Goal: Book appointment/travel/reservation

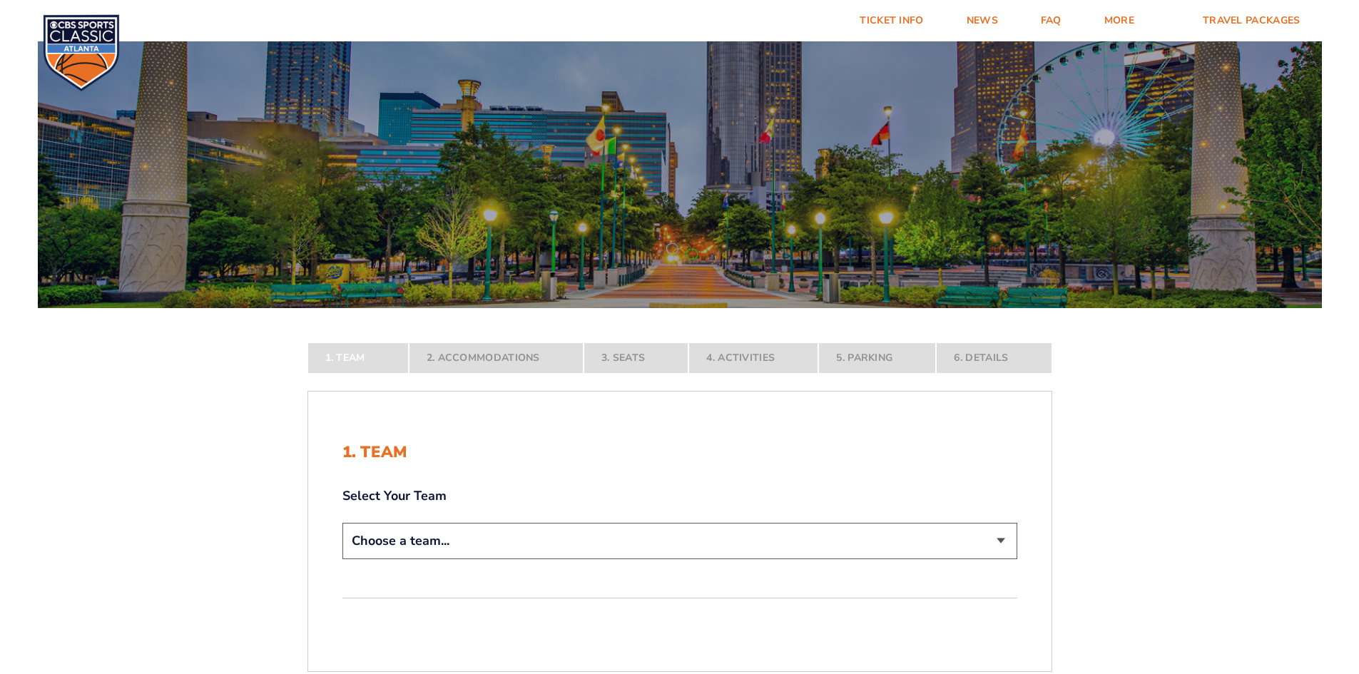
scroll to position [143, 0]
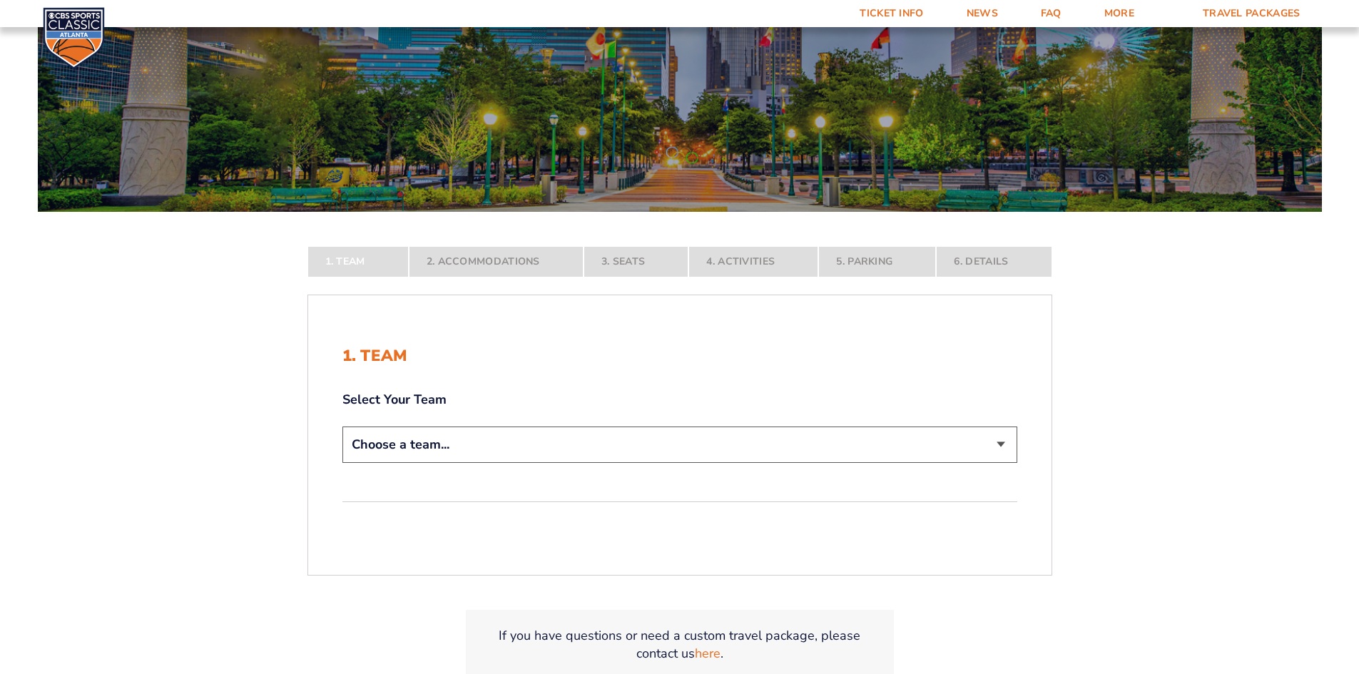
click at [596, 448] on select "Choose a team... [US_STATE] Wildcats [US_STATE] State Buckeyes [US_STATE] Tar H…" at bounding box center [679, 445] width 675 height 36
select select "12956"
click at [342, 463] on select "Choose a team... [US_STATE] Wildcats [US_STATE] State Buckeyes [US_STATE] Tar H…" at bounding box center [679, 445] width 675 height 36
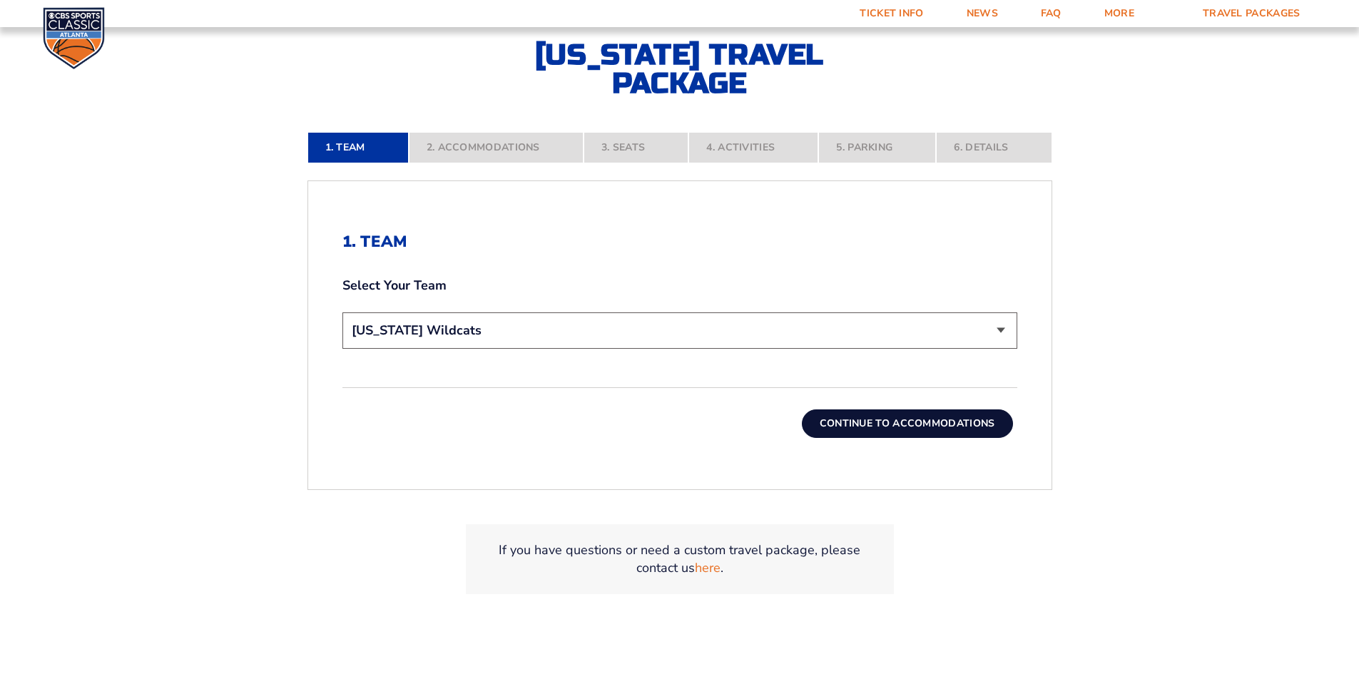
click at [923, 429] on button "Continue To Accommodations" at bounding box center [907, 423] width 211 height 29
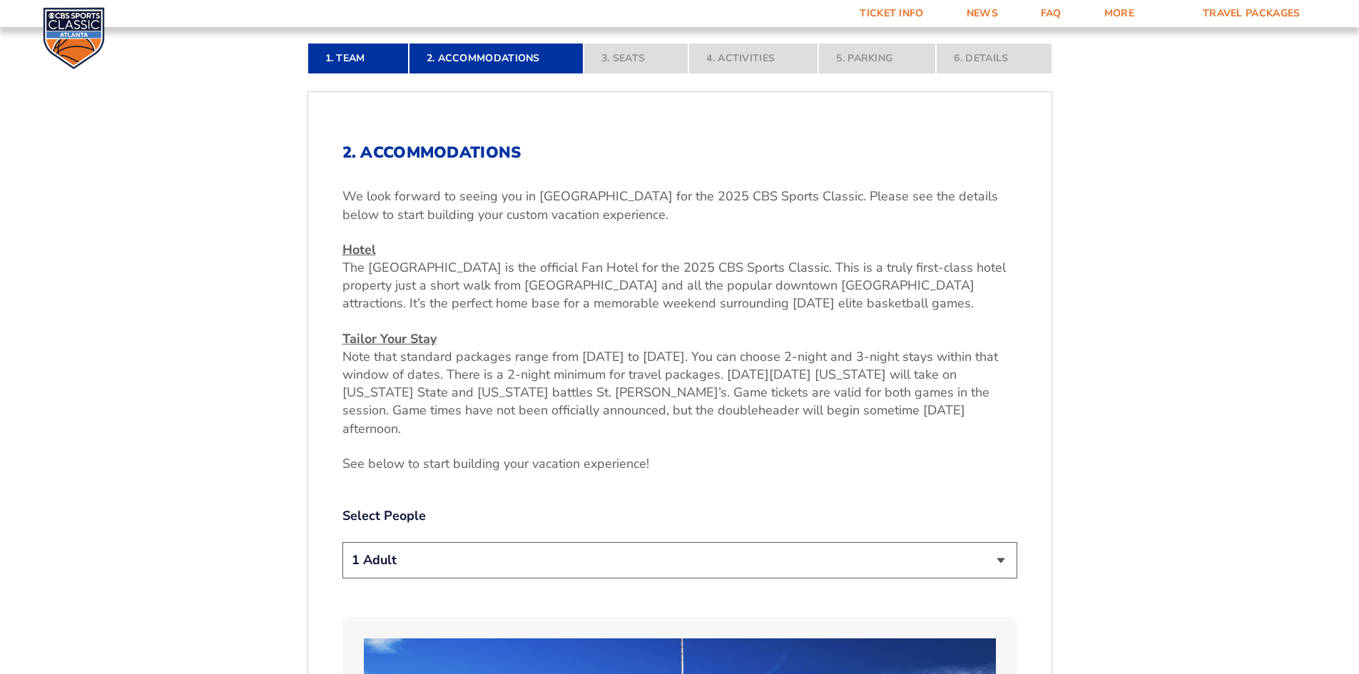
scroll to position [462, 0]
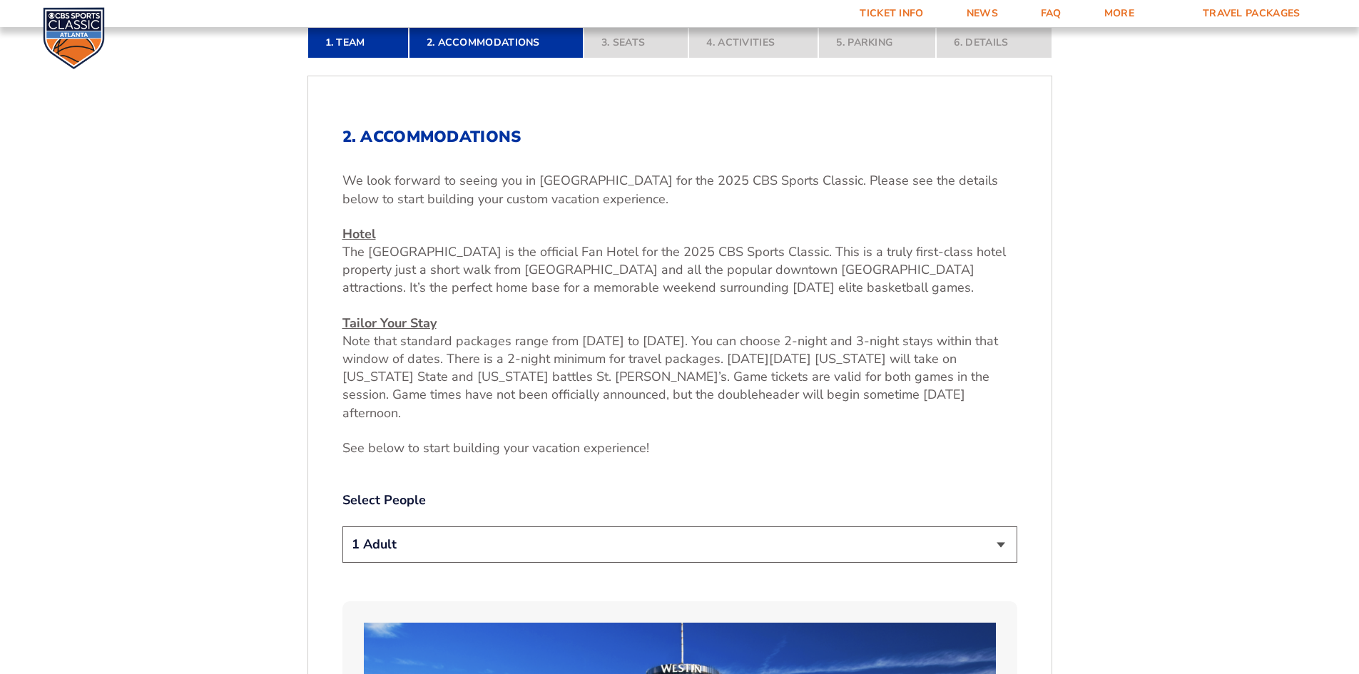
click at [810, 526] on select "1 Adult 2 Adults 3 Adults 4 Adults 2 Adults + 1 Child 2 Adults + 2 Children 2 A…" at bounding box center [679, 544] width 675 height 36
select select "2 Adults + 2 Children"
click at [342, 526] on select "1 Adult 2 Adults 3 Adults 4 Adults 2 Adults + 1 Child 2 Adults + 2 Children 2 A…" at bounding box center [679, 544] width 675 height 36
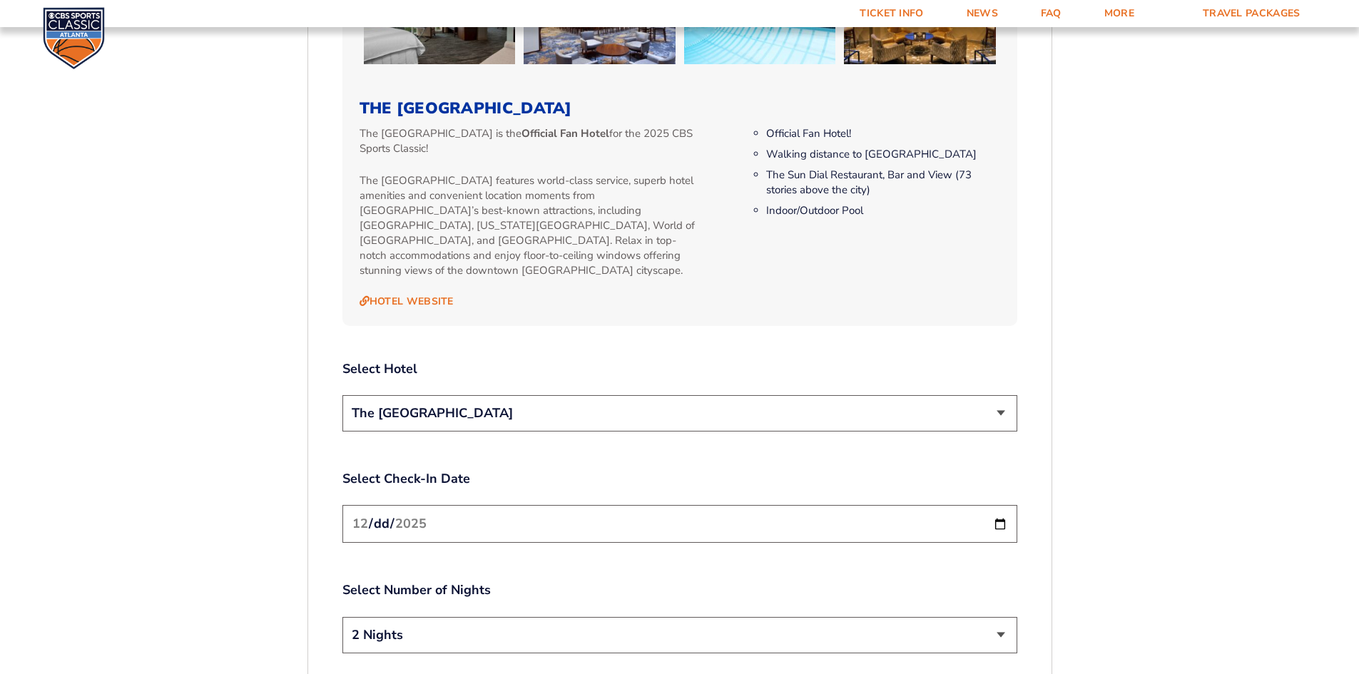
scroll to position [1531, 0]
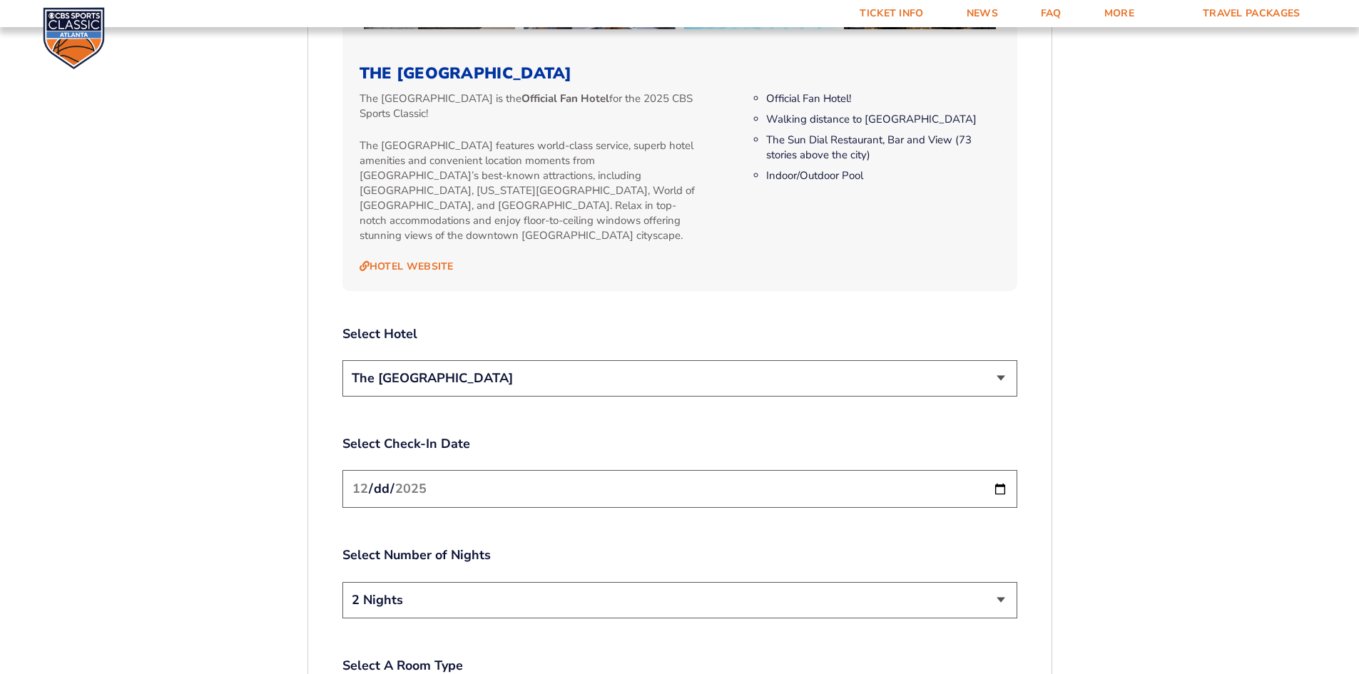
click at [906, 360] on select "The [GEOGRAPHIC_DATA]" at bounding box center [679, 378] width 675 height 36
click at [1143, 341] on form "[US_STATE] [US_STATE] Travel Package [US_STATE][GEOGRAPHIC_DATA] [US_STATE] Sta…" at bounding box center [679, 3] width 1359 height 3068
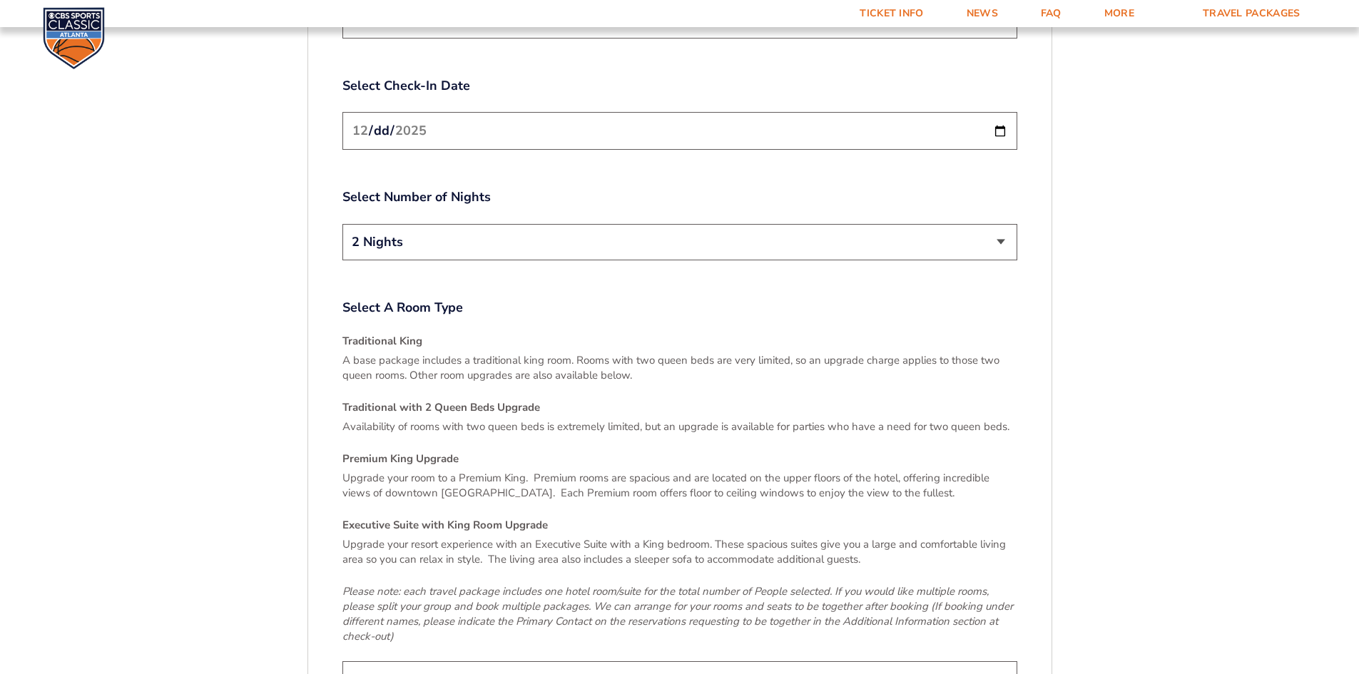
scroll to position [1959, 0]
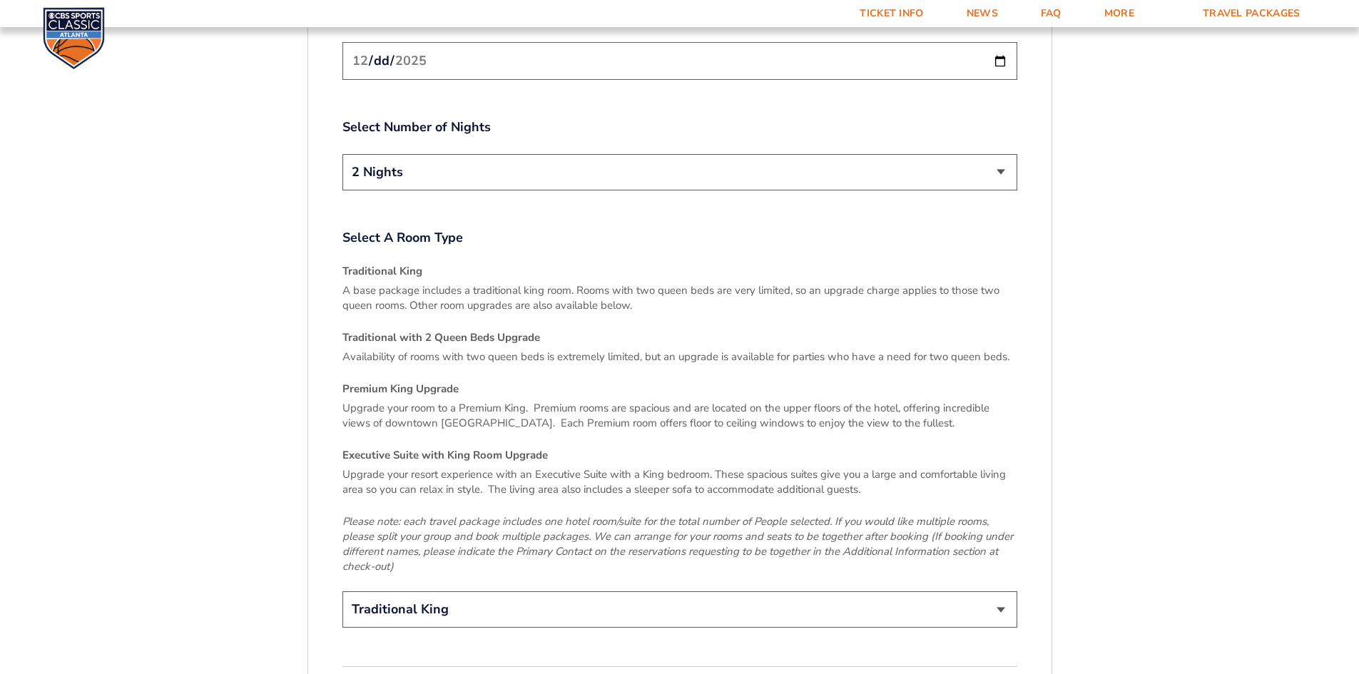
click at [743, 591] on select "Traditional King Traditional with 2 Queen Beds Upgrade (+$45 per night) Premium…" at bounding box center [679, 609] width 675 height 36
click at [342, 591] on select "Traditional King Traditional with 2 Queen Beds Upgrade (+$45 per night) Premium…" at bounding box center [679, 609] width 675 height 36
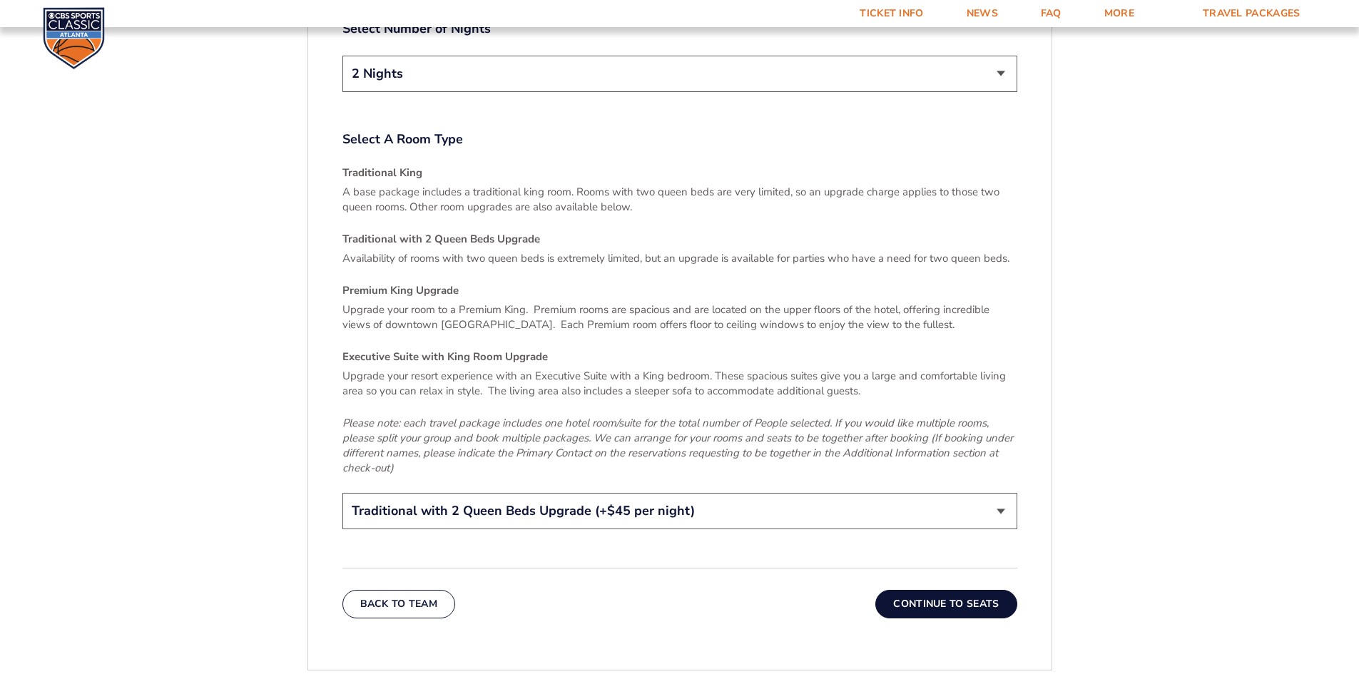
scroll to position [2102, 0]
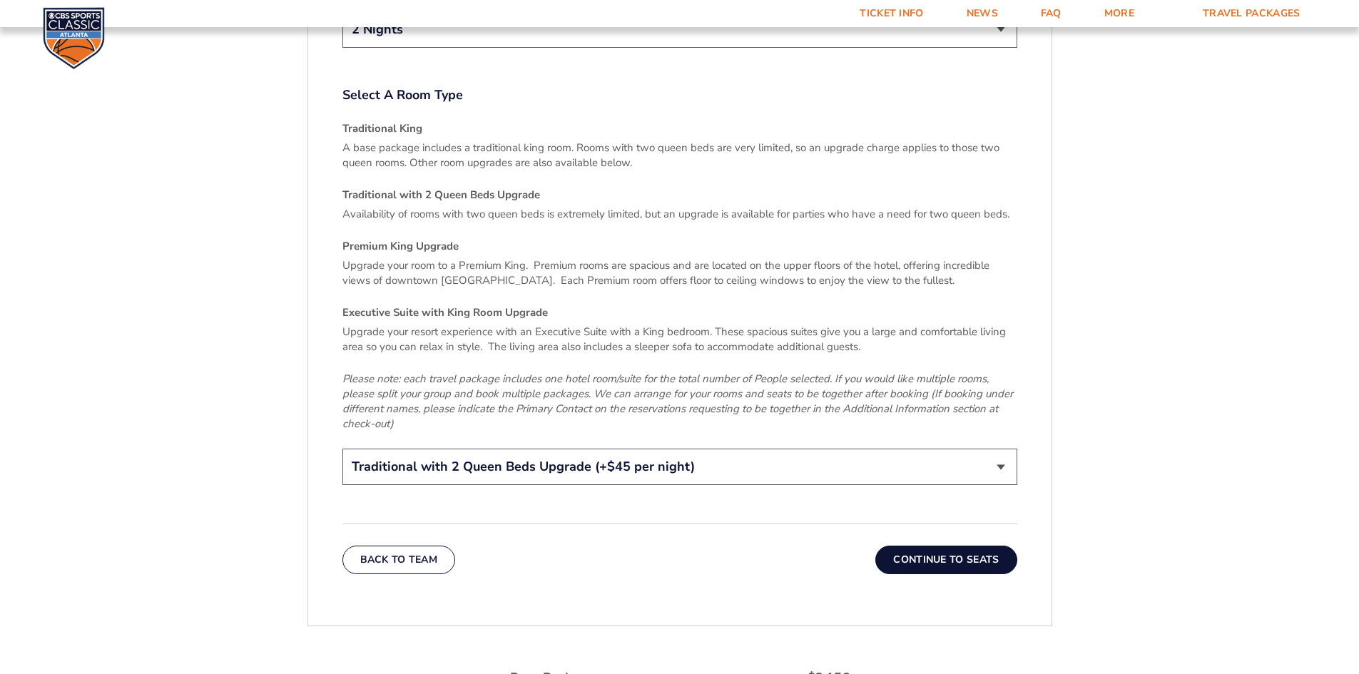
click at [603, 449] on select "Traditional King Traditional with 2 Queen Beds Upgrade (+$45 per night) Premium…" at bounding box center [679, 467] width 675 height 36
select select "Traditional King"
click at [342, 449] on select "Traditional King Traditional with 2 Queen Beds Upgrade (+$45 per night) Premium…" at bounding box center [679, 467] width 675 height 36
click at [917, 546] on button "Continue To Seats" at bounding box center [945, 560] width 141 height 29
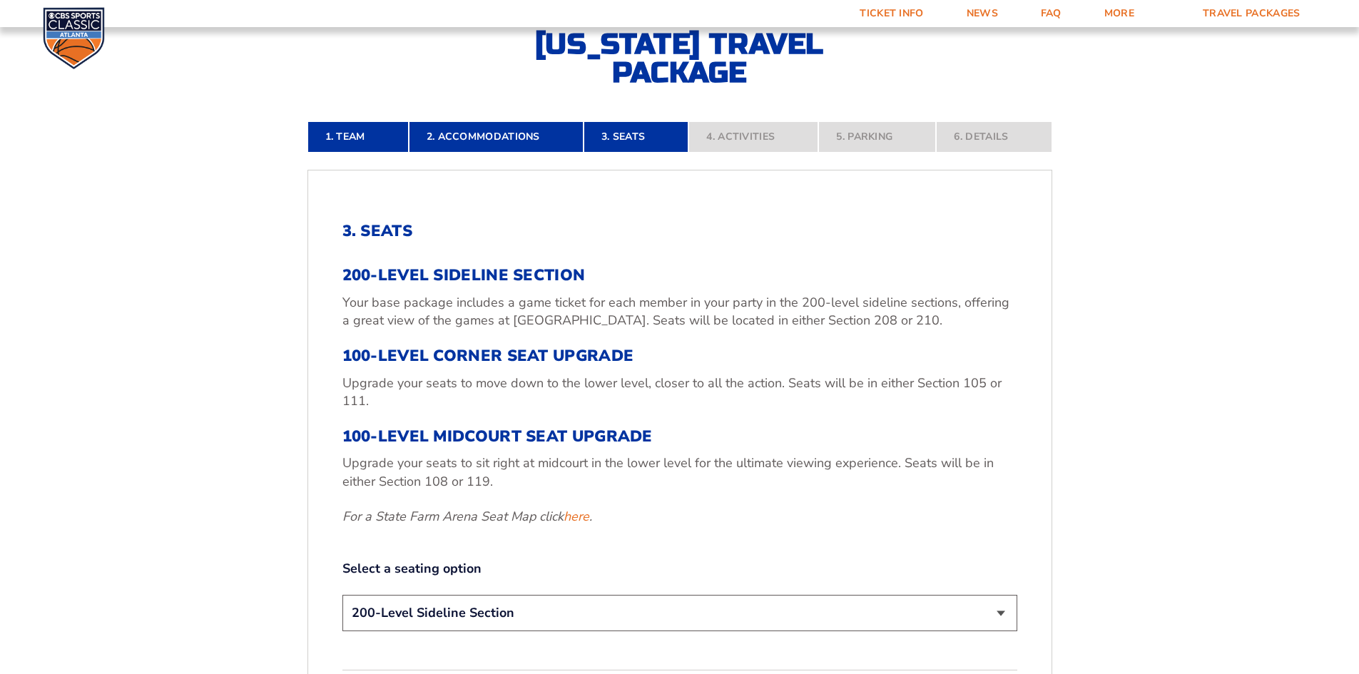
scroll to position [533, 0]
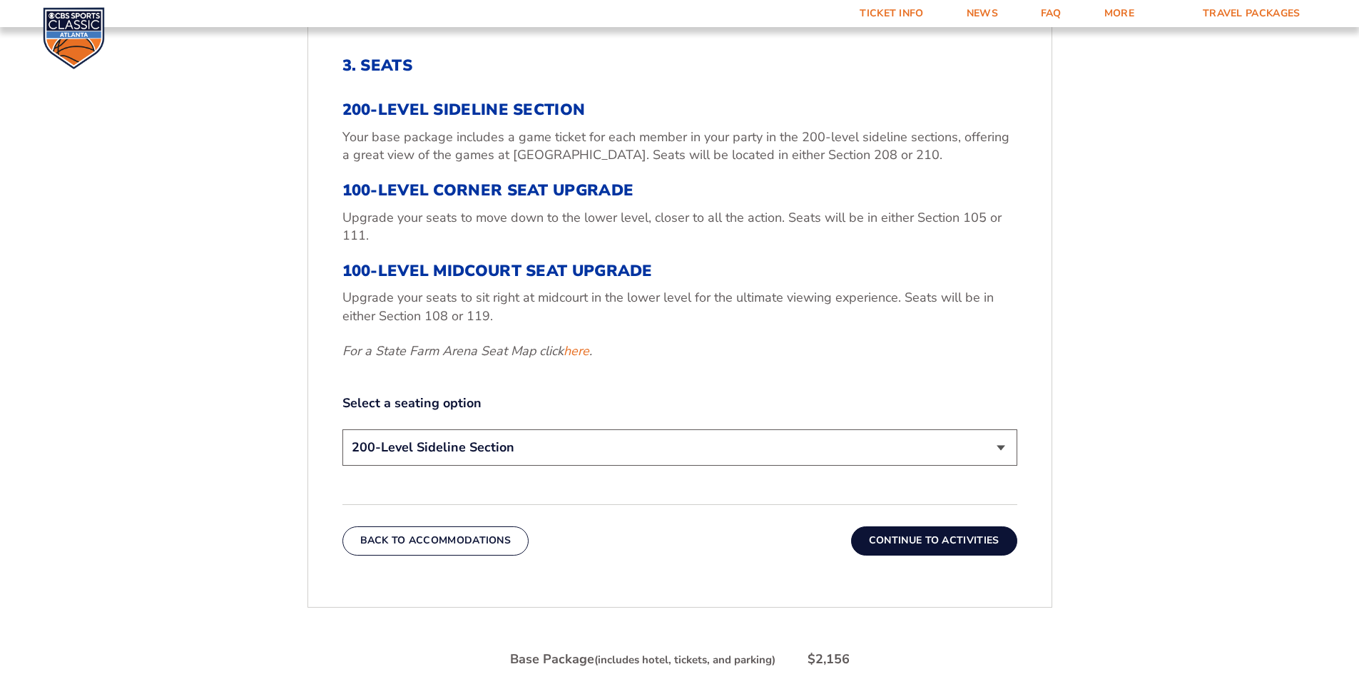
click at [921, 539] on button "Continue To Activities" at bounding box center [934, 540] width 166 height 29
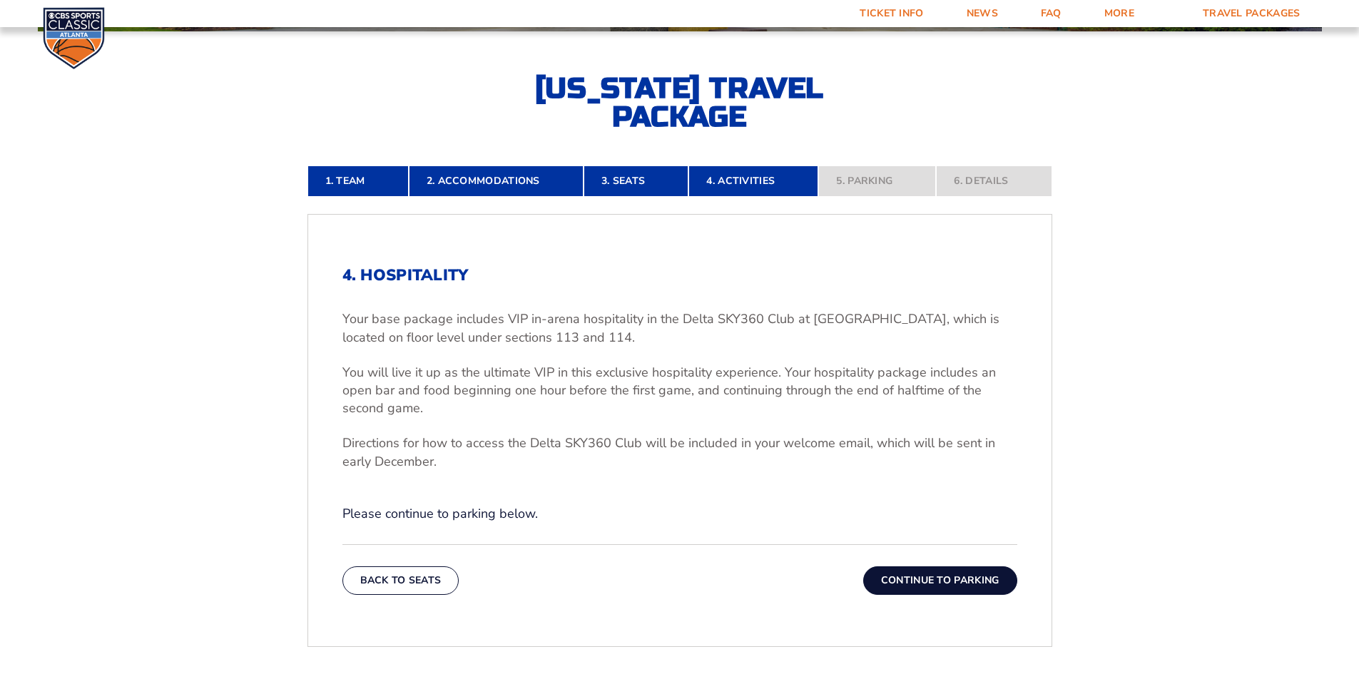
scroll to position [319, 0]
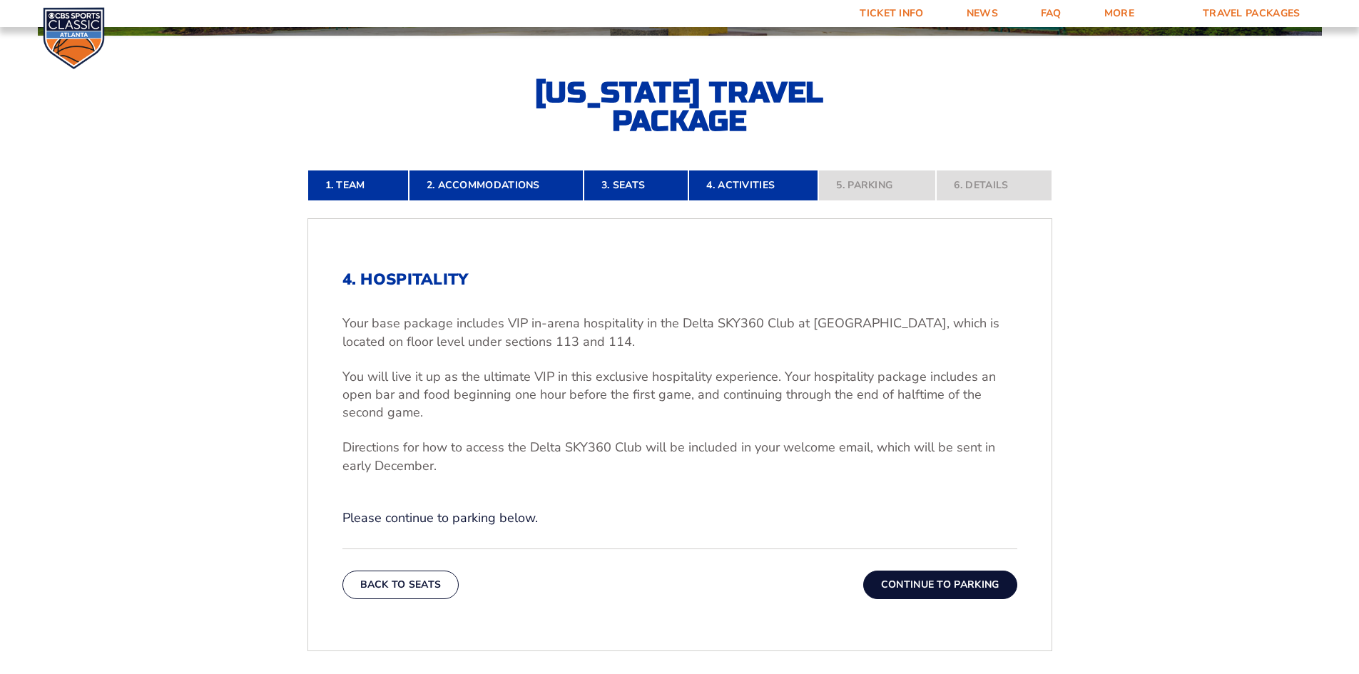
click at [911, 586] on button "Continue To Parking" at bounding box center [940, 585] width 154 height 29
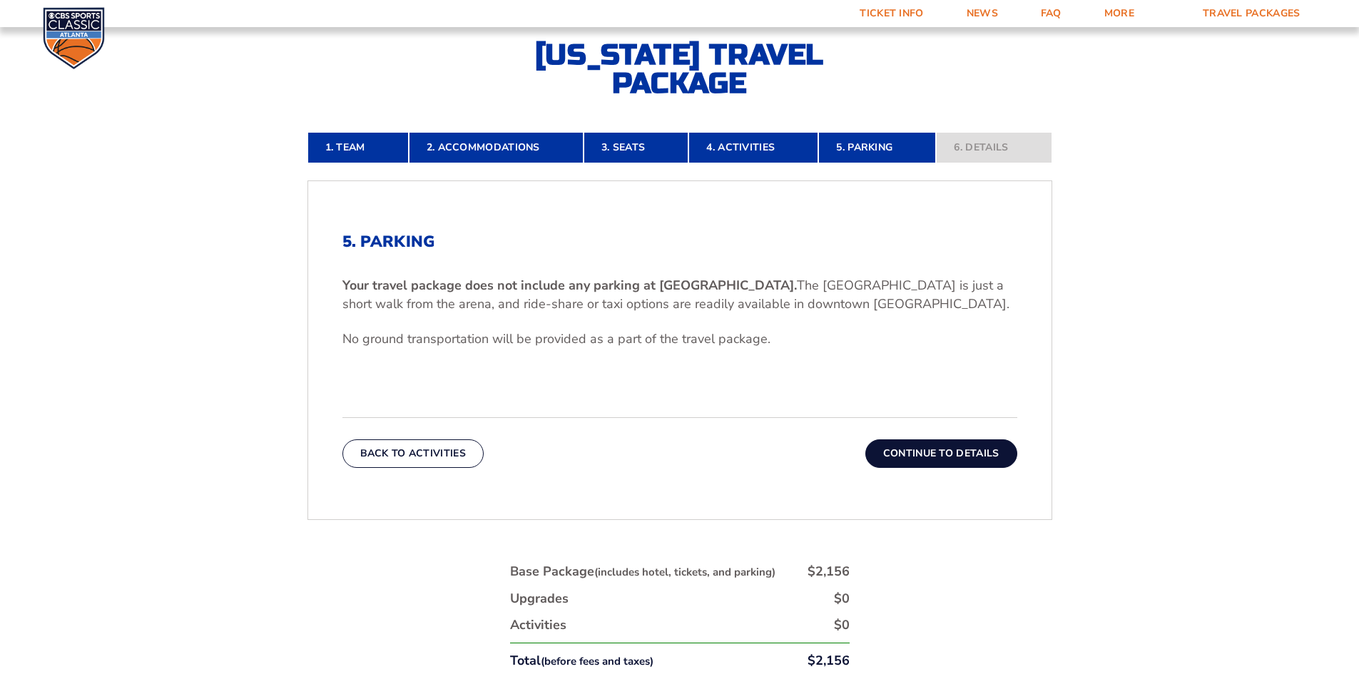
scroll to position [462, 0]
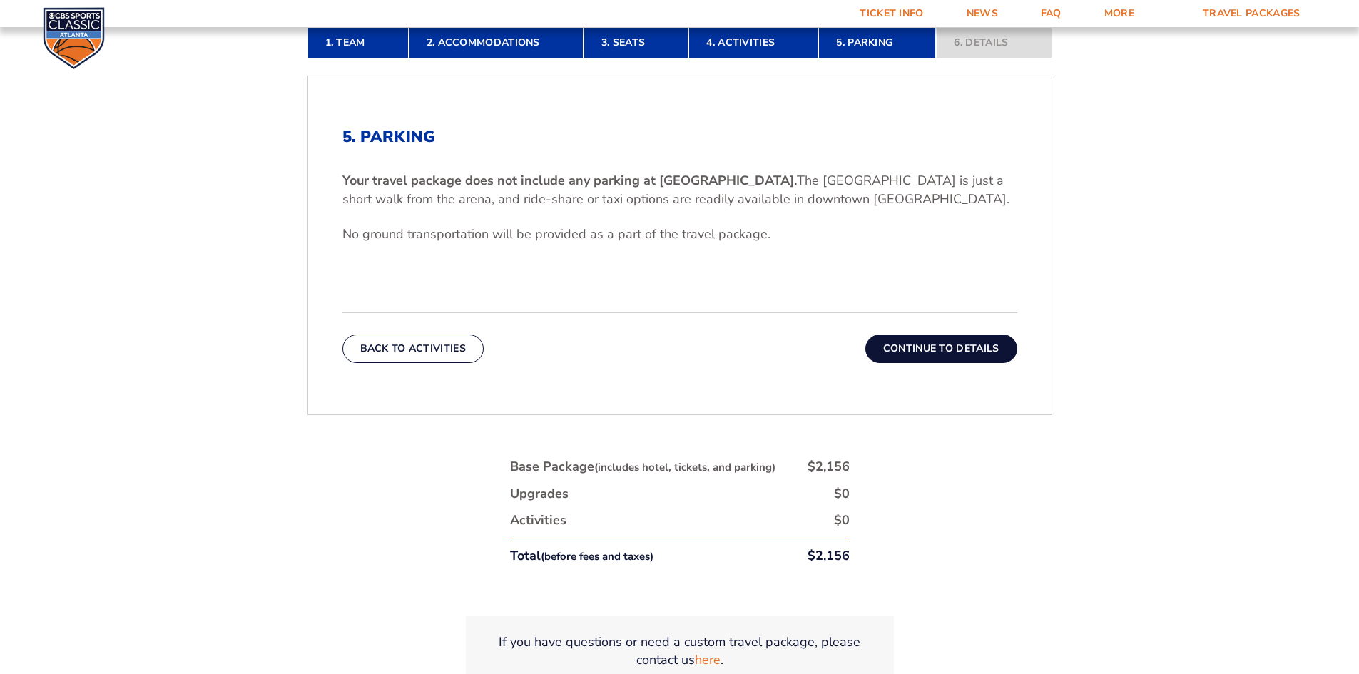
click at [937, 344] on button "Continue To Details" at bounding box center [941, 349] width 152 height 29
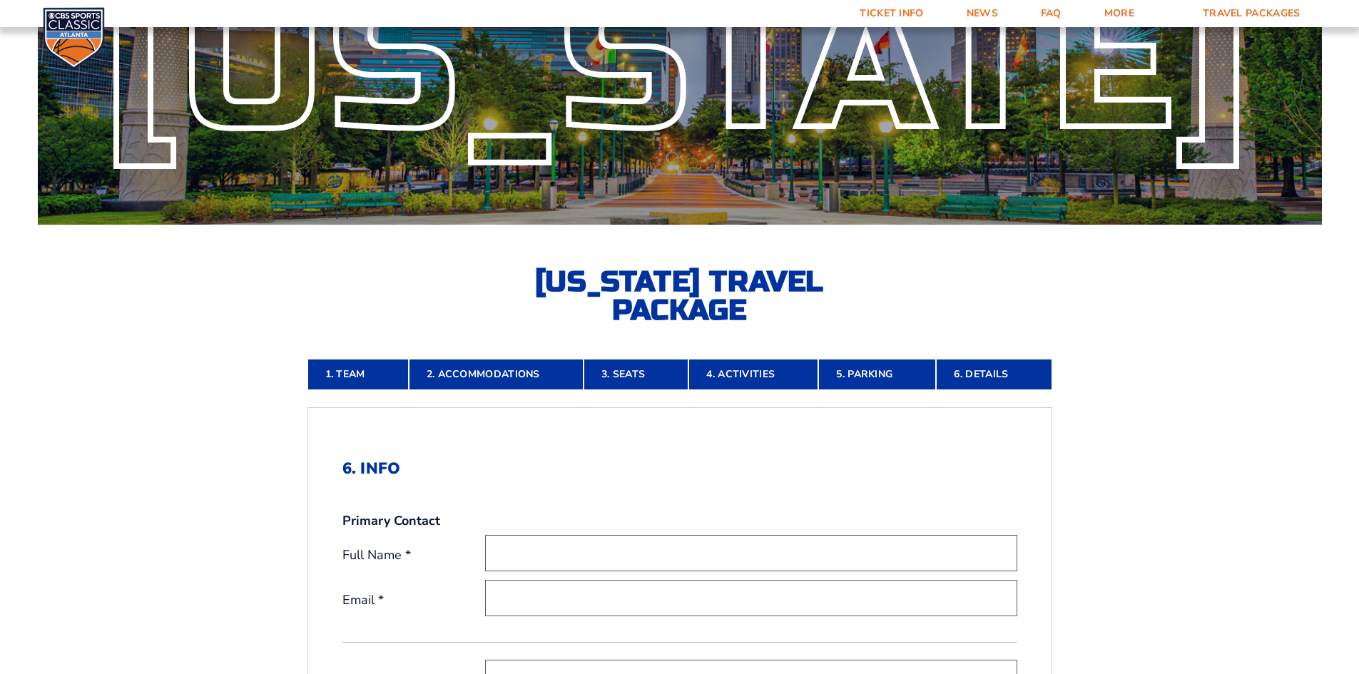
scroll to position [105, 0]
